Goal: Information Seeking & Learning: Learn about a topic

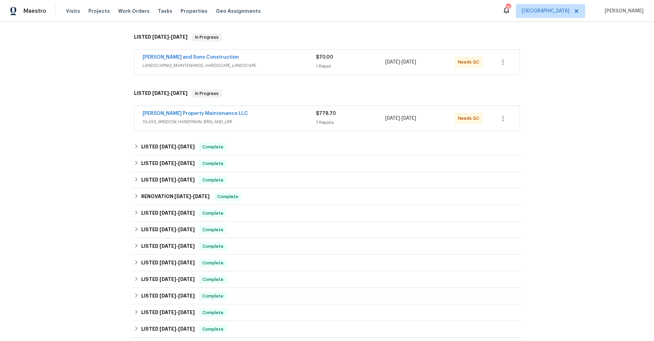
scroll to position [104, 0]
click at [136, 147] on icon at bounding box center [136, 147] width 2 height 4
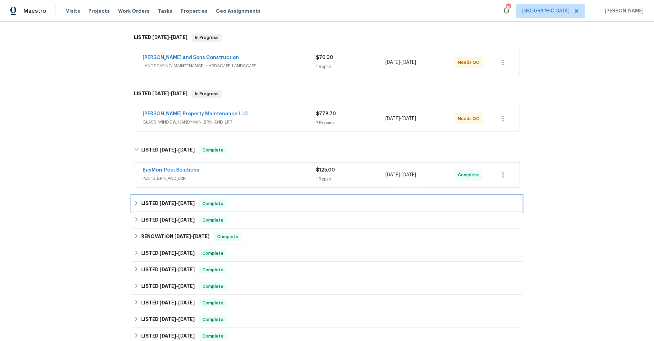
click at [138, 205] on div "LISTED [DATE] - [DATE] Complete" at bounding box center [327, 204] width 386 height 8
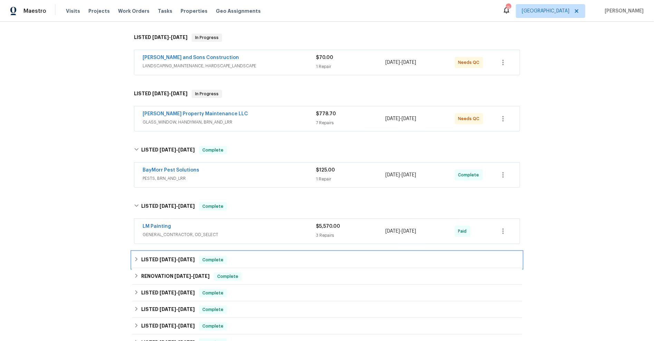
click at [136, 260] on icon at bounding box center [136, 259] width 2 height 4
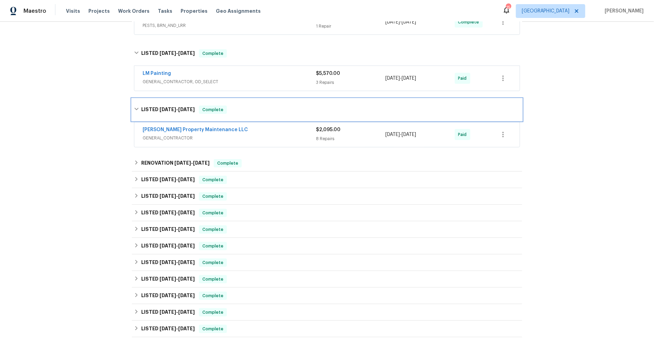
scroll to position [272, 0]
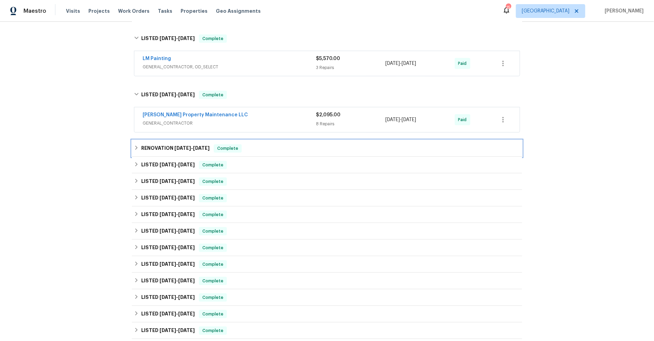
click at [135, 148] on icon at bounding box center [136, 147] width 5 height 5
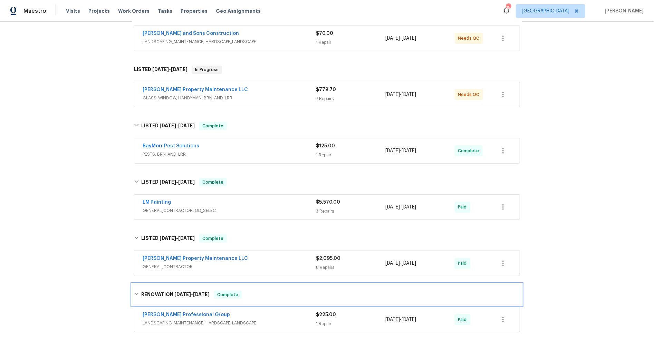
scroll to position [0, 0]
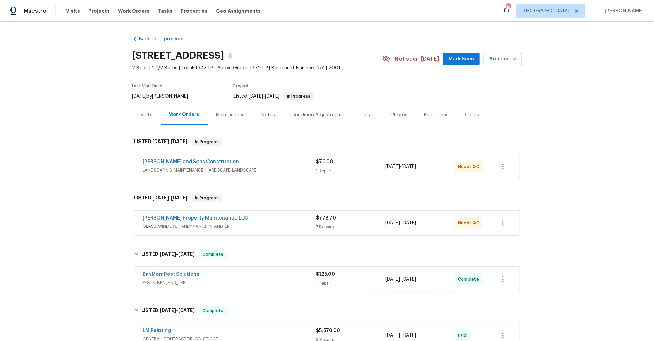
click at [226, 116] on div "Maintenance" at bounding box center [230, 115] width 29 height 7
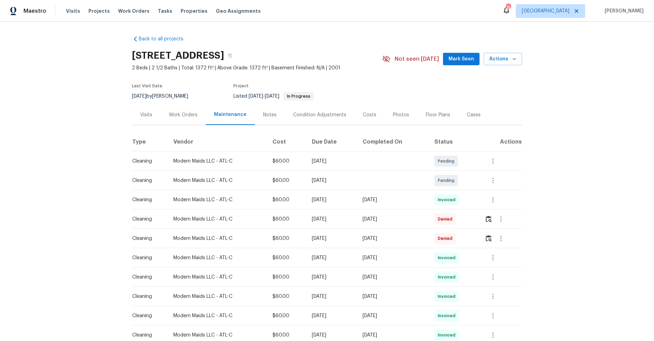
click at [271, 114] on div "Notes" at bounding box center [269, 115] width 13 height 7
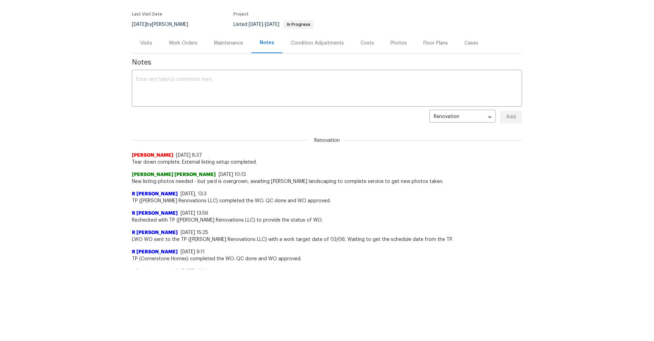
scroll to position [79, 0]
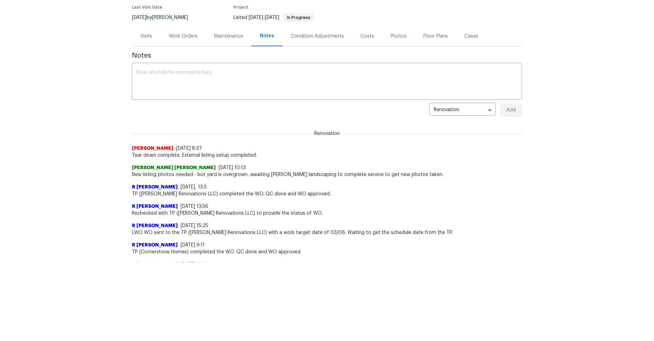
click at [151, 37] on div "Visits" at bounding box center [146, 36] width 12 height 7
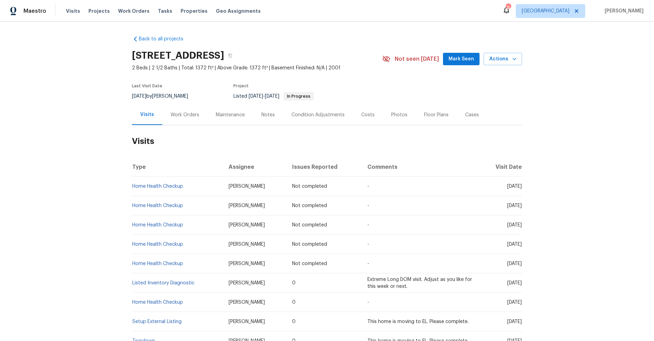
click at [236, 116] on div "Maintenance" at bounding box center [230, 115] width 29 height 7
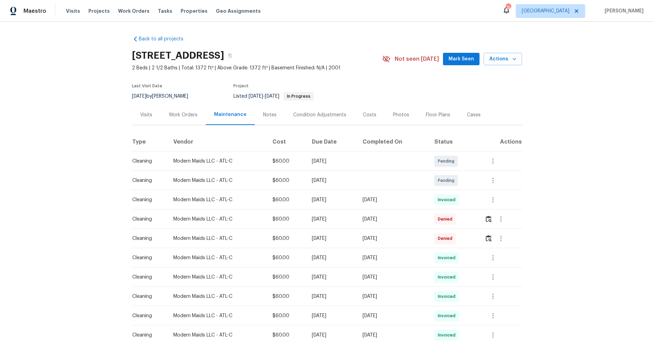
click at [184, 113] on div "Work Orders" at bounding box center [183, 115] width 29 height 7
